Goal: Information Seeking & Learning: Learn about a topic

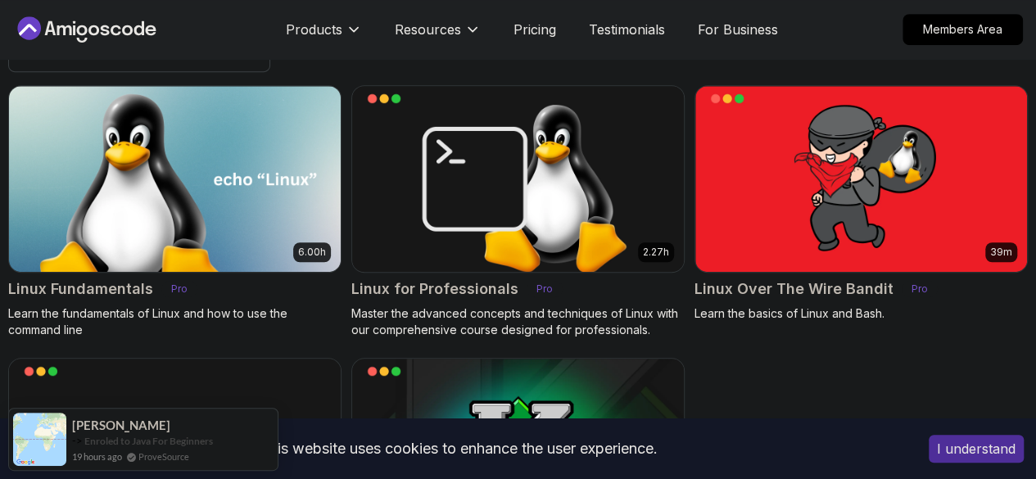
scroll to position [375, 0]
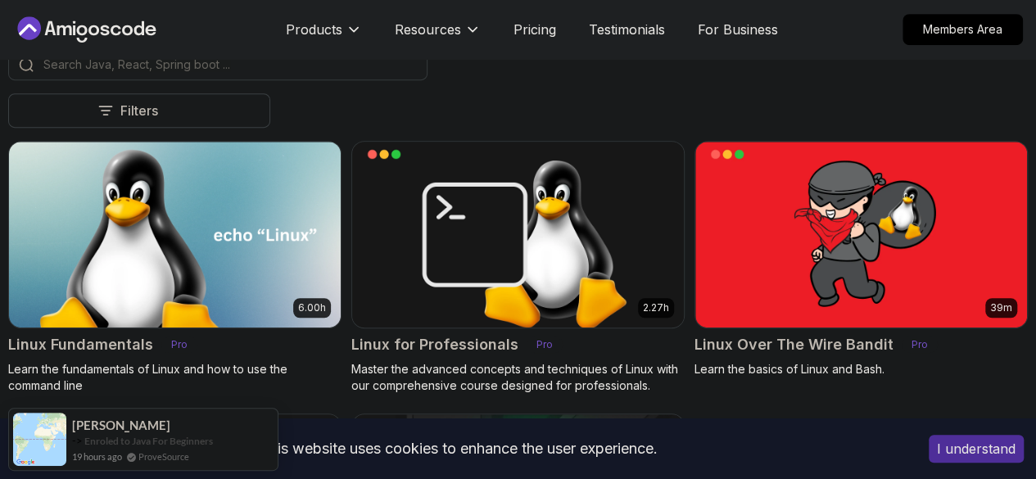
click at [0, 0] on p "Free" at bounding box center [0, 0] width 0 height 0
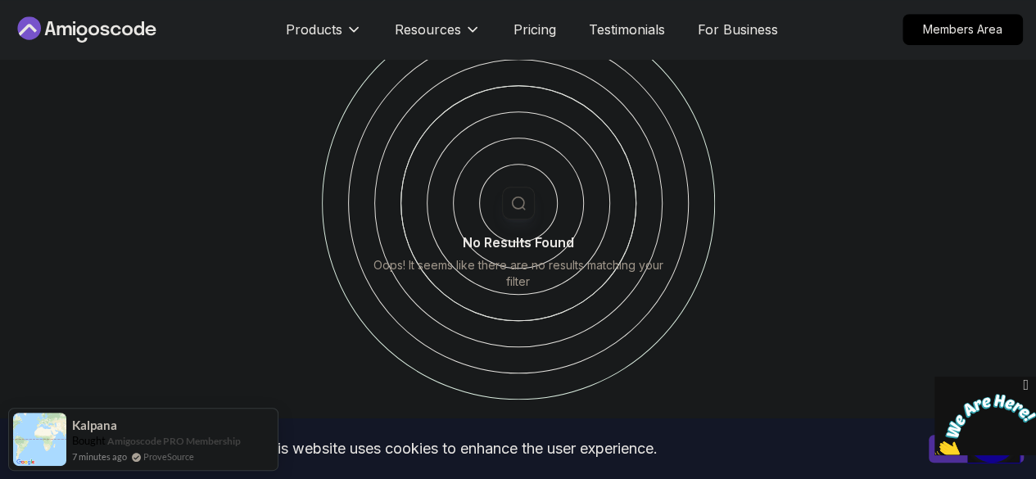
click at [0, 0] on button "Free" at bounding box center [0, 0] width 0 height 0
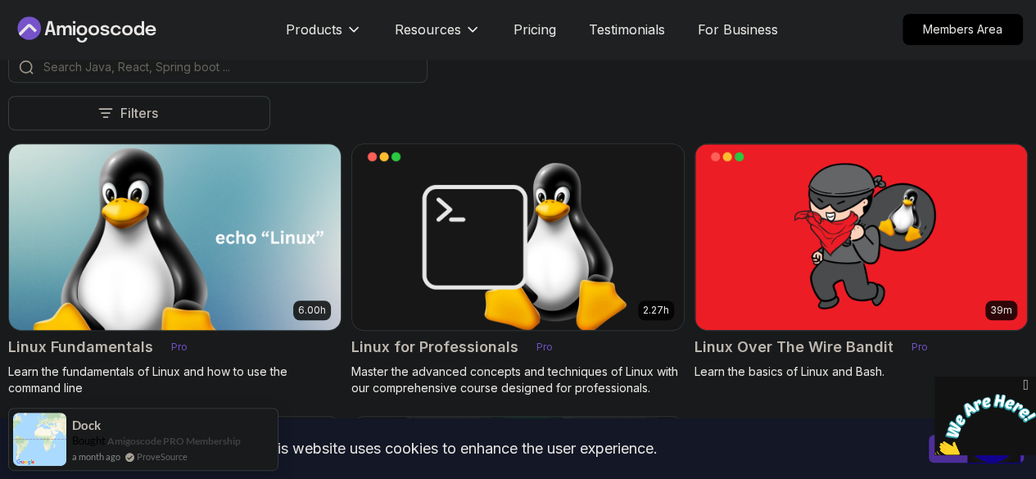
scroll to position [372, 0]
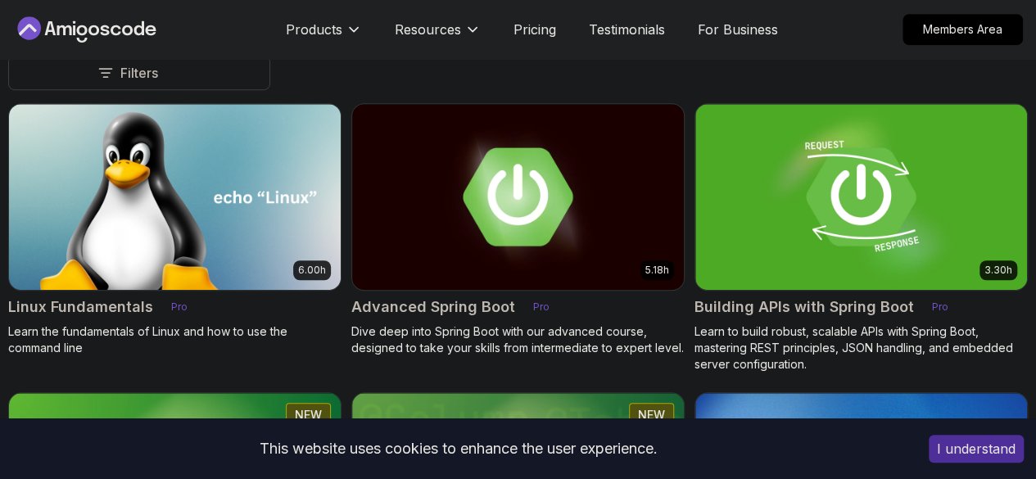
scroll to position [491, 0]
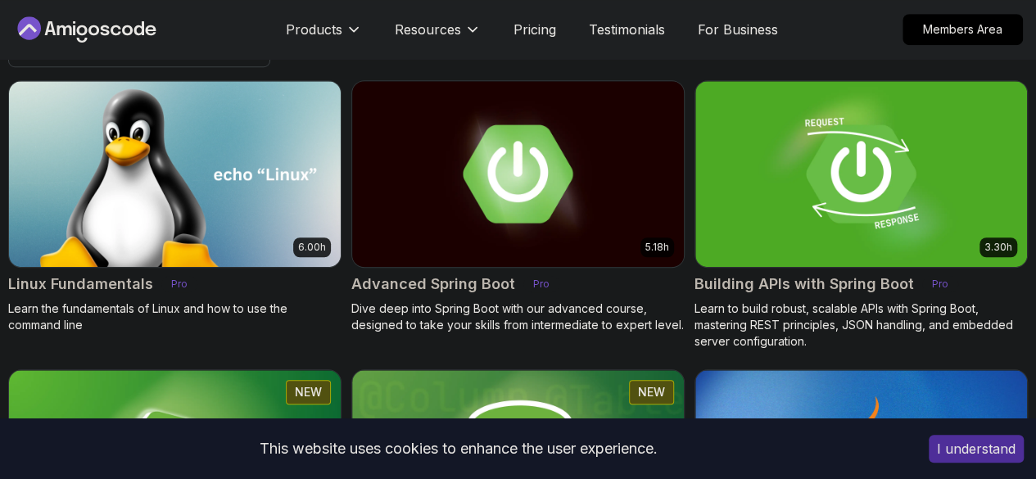
click at [0, 0] on p "Free" at bounding box center [0, 0] width 0 height 0
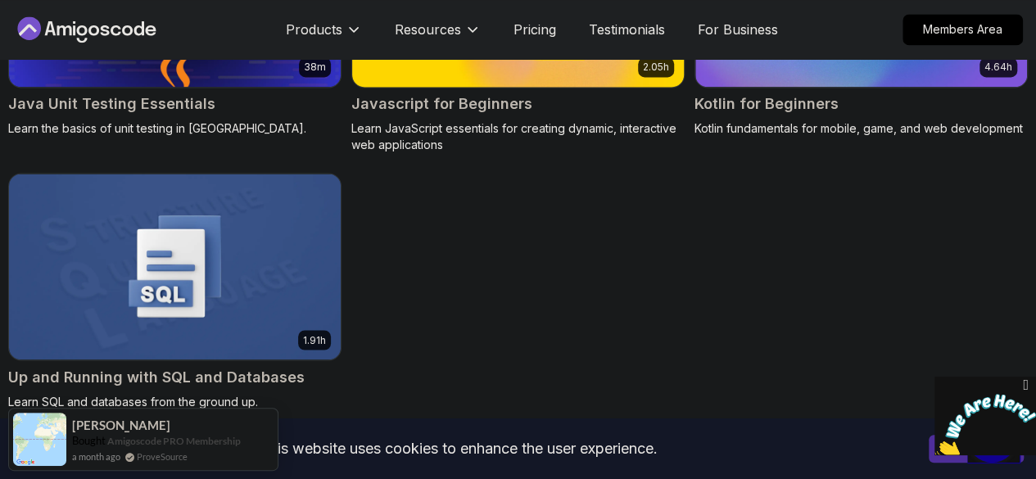
scroll to position [1218, 0]
